Goal: Check status: Check status

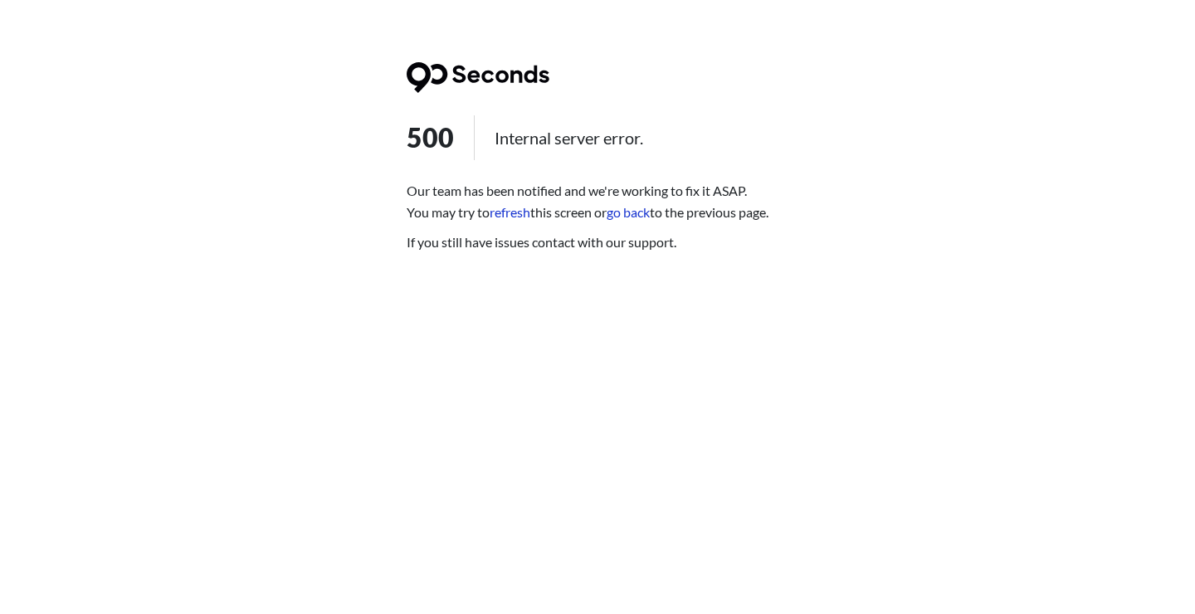
click at [706, 0] on html "500 Internal server error. Our team has been notified and we're working to fix …" at bounding box center [597, 0] width 1195 height 0
click at [637, 217] on link "go back" at bounding box center [628, 212] width 43 height 16
